Goal: Information Seeking & Learning: Learn about a topic

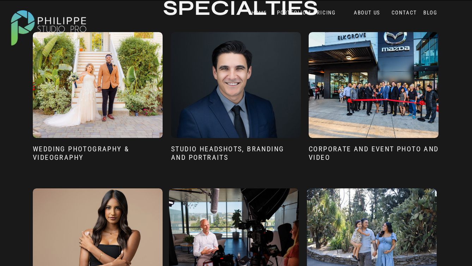
scroll to position [504, 0]
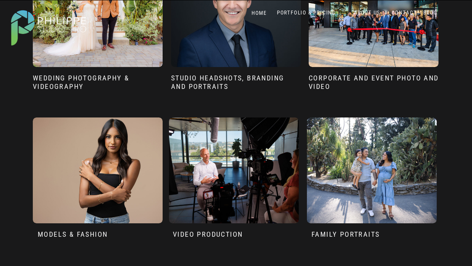
click at [275, 66] on div at bounding box center [236, 14] width 130 height 106
click at [271, 77] on h3 "sTUDIO HEADSHOTS, BRANDING AND pORTRAITS" at bounding box center [236, 85] width 130 height 22
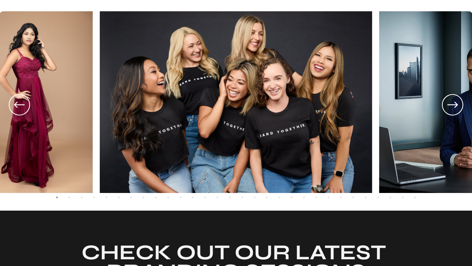
scroll to position [1248, 0]
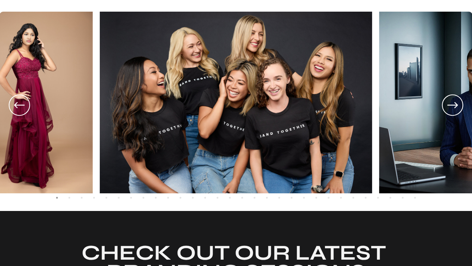
click at [454, 112] on icon at bounding box center [452, 105] width 25 height 26
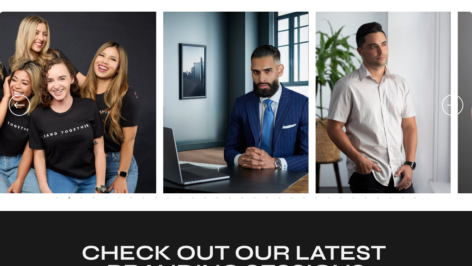
click at [454, 112] on icon at bounding box center [452, 105] width 25 height 26
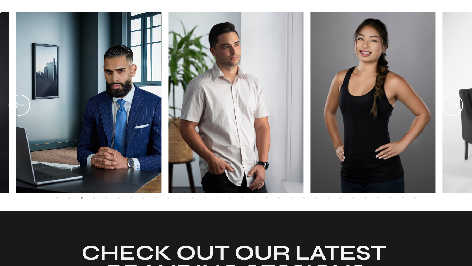
click at [454, 112] on icon at bounding box center [452, 105] width 25 height 26
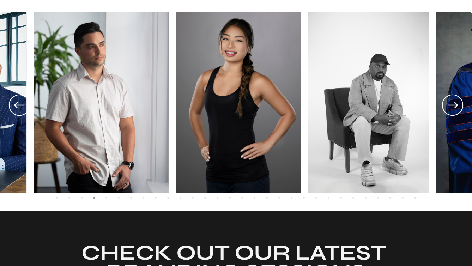
click at [454, 112] on icon at bounding box center [452, 105] width 25 height 26
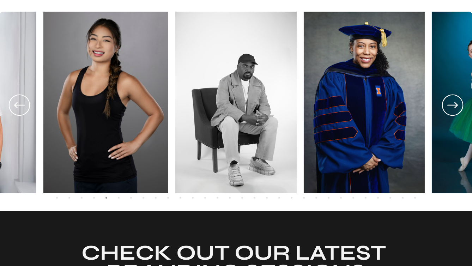
click at [454, 112] on icon at bounding box center [452, 105] width 25 height 26
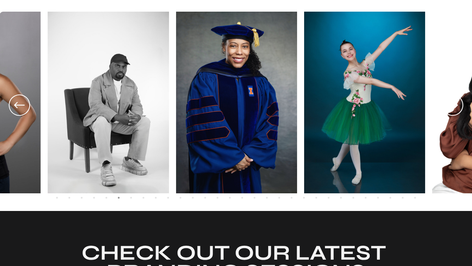
click at [454, 112] on icon at bounding box center [452, 105] width 25 height 26
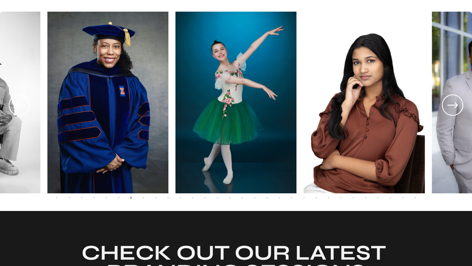
click at [454, 112] on icon at bounding box center [452, 105] width 25 height 26
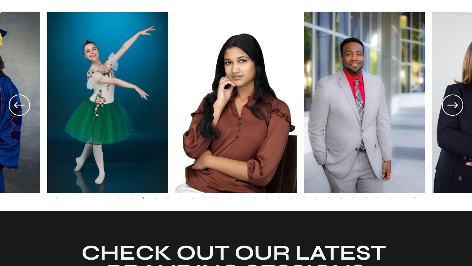
click at [454, 112] on icon at bounding box center [452, 105] width 25 height 26
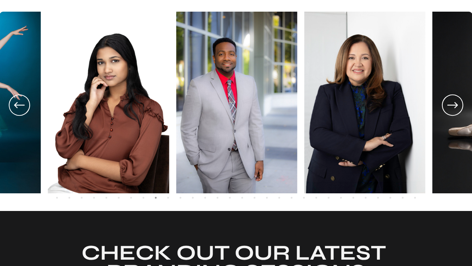
click at [454, 112] on icon at bounding box center [452, 105] width 25 height 26
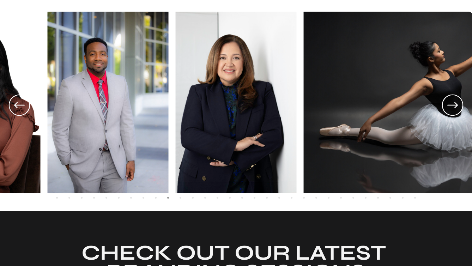
click at [454, 112] on icon at bounding box center [452, 105] width 25 height 26
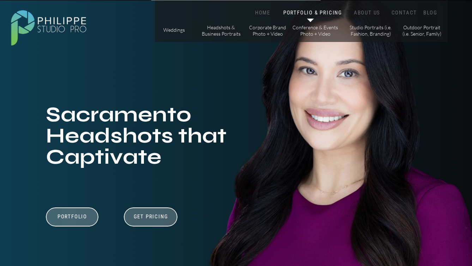
scroll to position [0, 0]
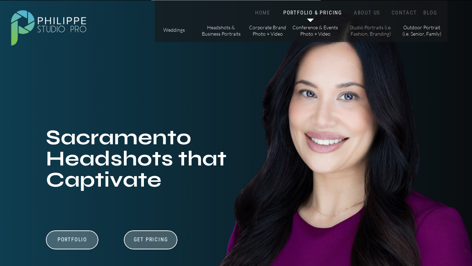
click at [376, 34] on p "Studio Portraits (i.e. Fashion, Branding)" at bounding box center [371, 30] width 48 height 12
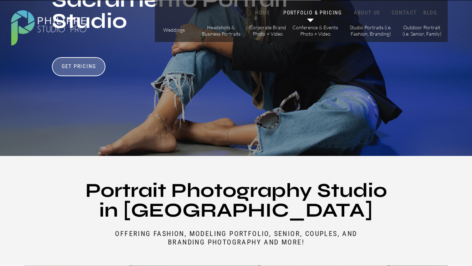
scroll to position [172, 0]
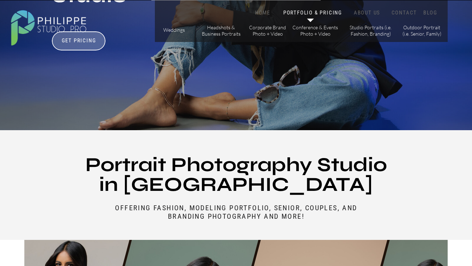
click at [75, 44] on div at bounding box center [49, 27] width 88 height 47
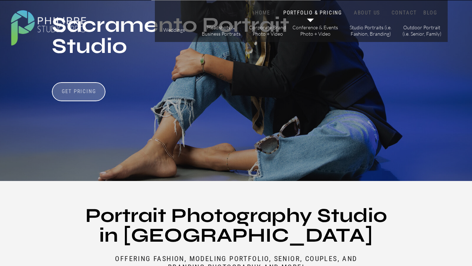
click at [78, 93] on h3 "Get Pricing" at bounding box center [78, 92] width 39 height 8
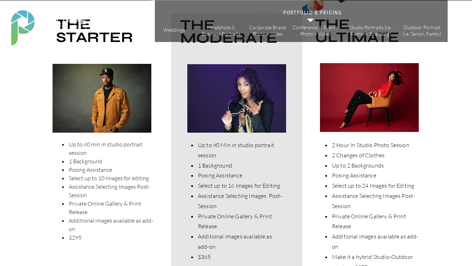
scroll to position [1822, 0]
